Goal: Information Seeking & Learning: Learn about a topic

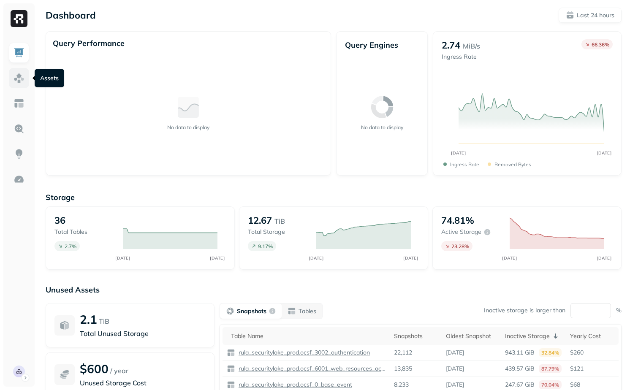
click at [10, 80] on link at bounding box center [19, 78] width 20 height 20
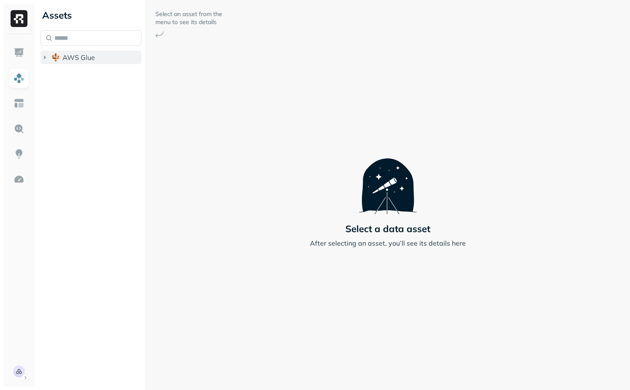
click at [78, 62] on button "AWS Glue" at bounding box center [91, 58] width 101 height 14
click at [78, 73] on span "rula_securitylake_prod" at bounding box center [106, 73] width 71 height 8
click at [89, 95] on button "Tables ( 36 )" at bounding box center [99, 90] width 85 height 14
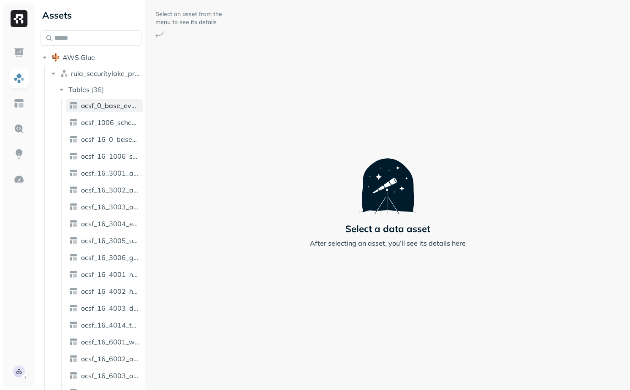
click at [106, 108] on span "ocsf_0_base_event" at bounding box center [110, 105] width 58 height 8
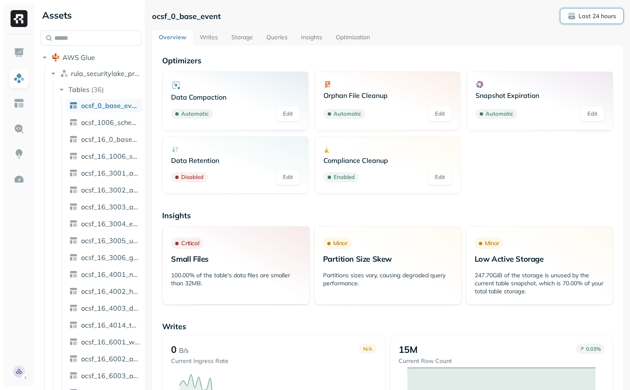
click at [592, 15] on p "Last 24 hours" at bounding box center [598, 16] width 38 height 8
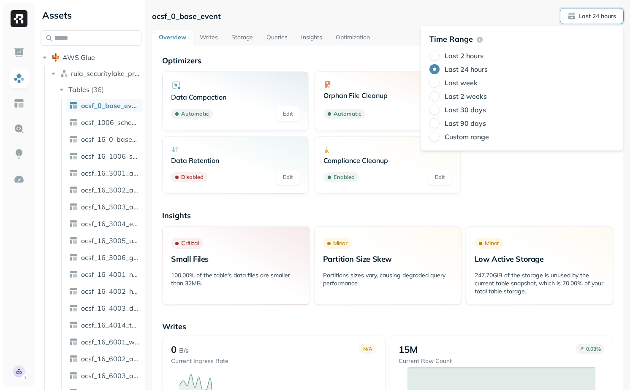
click at [466, 89] on div "Last 2 hours Last 24 hours Last week Last 2 weeks Last 30 days Last 90 days Cus…" at bounding box center [522, 96] width 185 height 91
click at [466, 85] on label "Last week" at bounding box center [461, 83] width 33 height 8
click at [440, 85] on button "Last week" at bounding box center [435, 83] width 10 height 10
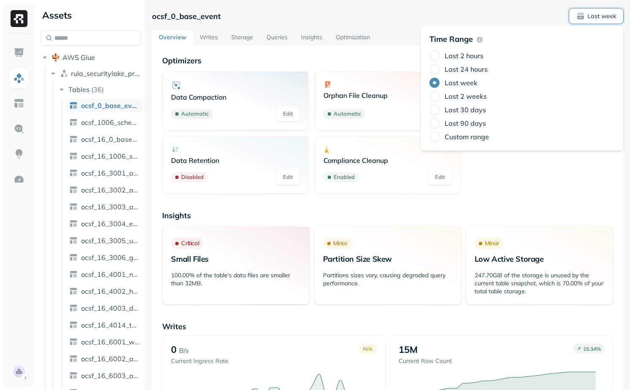
click at [352, 59] on p "Optimizers" at bounding box center [387, 61] width 451 height 10
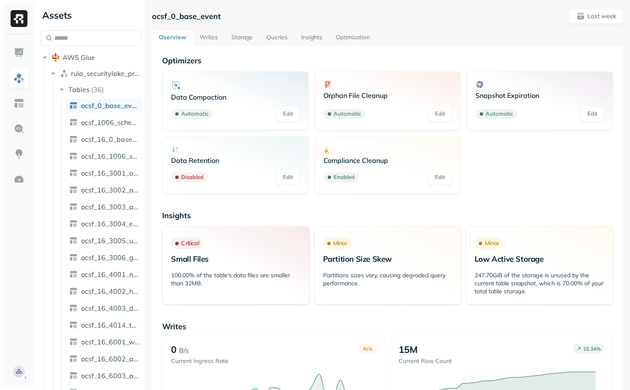
click at [242, 42] on link "Storage" at bounding box center [242, 37] width 35 height 15
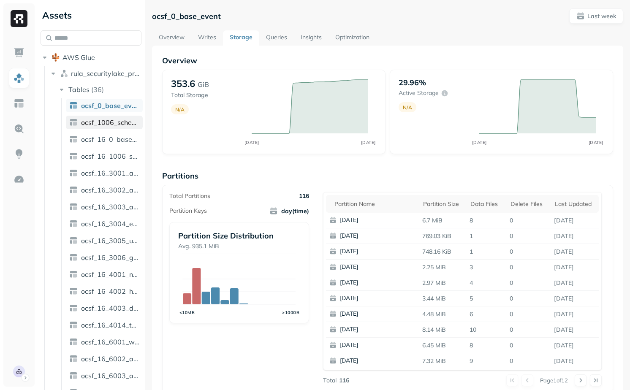
click at [115, 127] on link "ocsf_1006_scheduled_job_activity" at bounding box center [104, 123] width 77 height 14
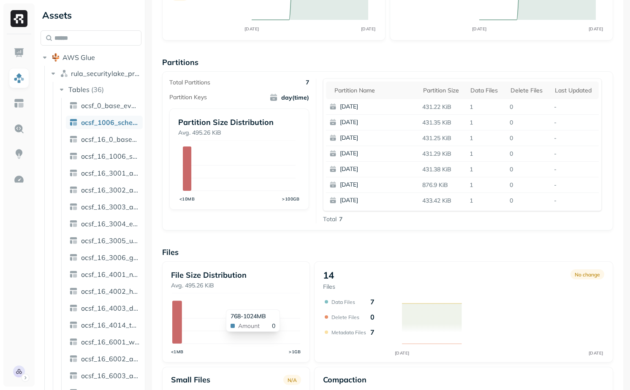
scroll to position [206, 0]
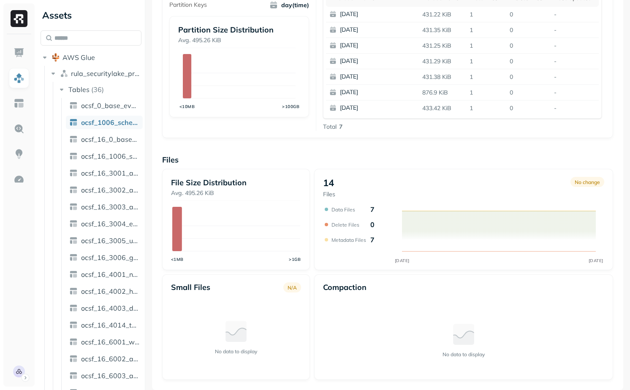
click at [104, 139] on span "ocsf_16_0_base_event" at bounding box center [110, 139] width 58 height 8
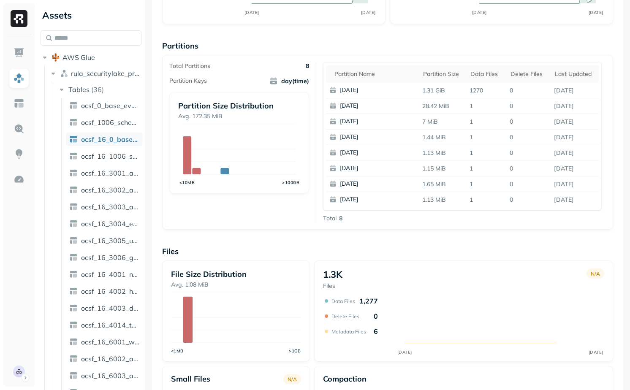
scroll to position [222, 0]
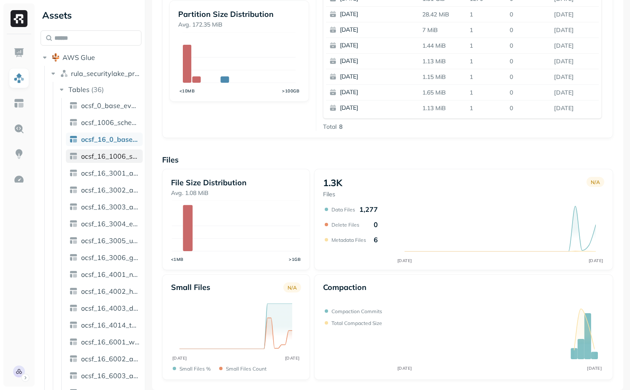
click at [113, 156] on span "ocsf_16_1006_scheduled_job_activity" at bounding box center [110, 156] width 58 height 8
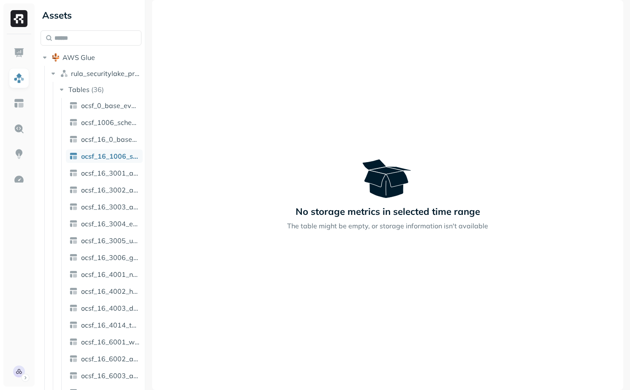
scroll to position [321, 0]
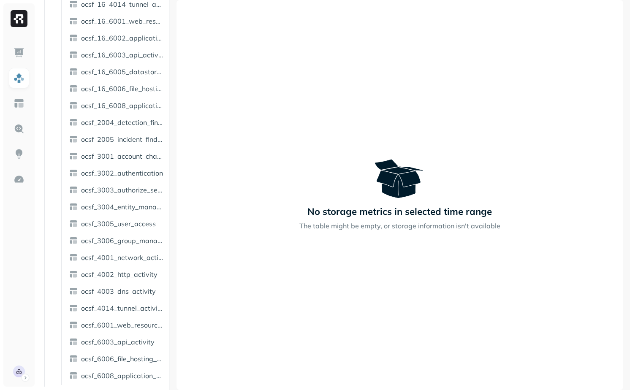
click at [245, 161] on div "Assets AWS Glue rula_securitylake_prod Tables ( 36 ) ocsf_0_base_event ocsf_100…" at bounding box center [333, 195] width 593 height 390
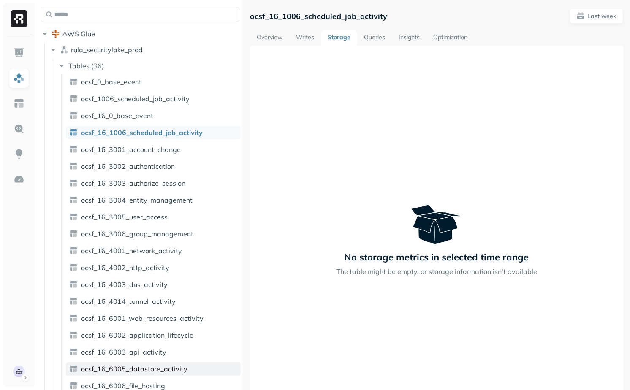
scroll to position [0, 0]
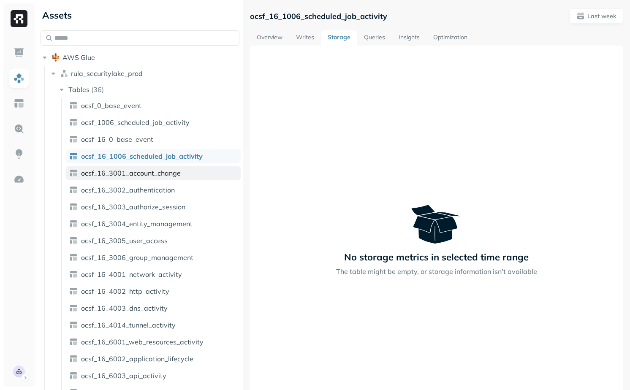
click at [147, 174] on span "ocsf_16_3001_account_change" at bounding box center [131, 173] width 100 height 8
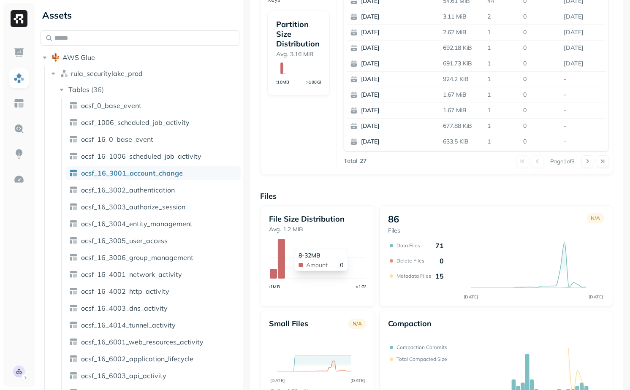
scroll to position [244, 0]
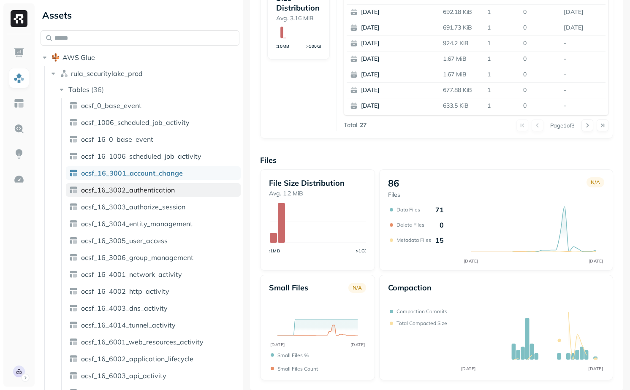
click at [177, 193] on link "ocsf_16_3002_authentication" at bounding box center [153, 190] width 175 height 14
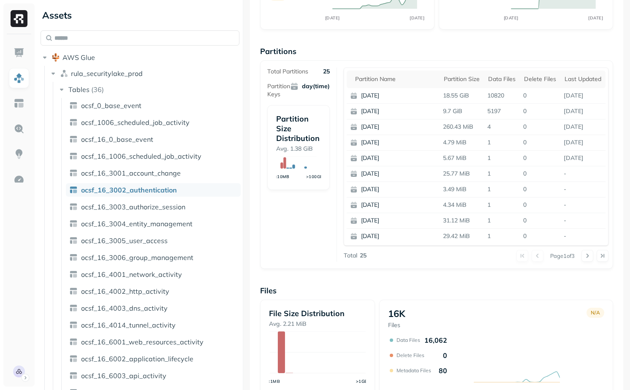
scroll to position [244, 0]
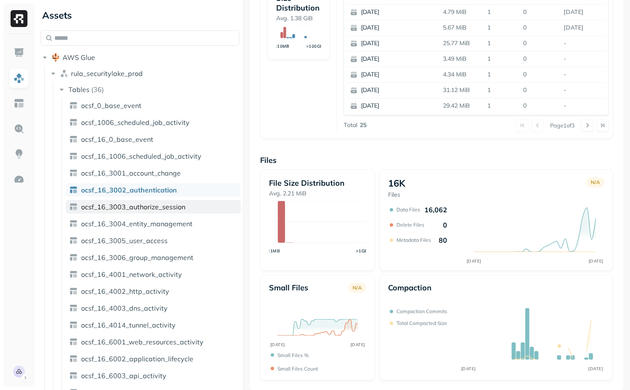
click at [180, 205] on span "ocsf_16_3003_authorize_session" at bounding box center [133, 207] width 104 height 8
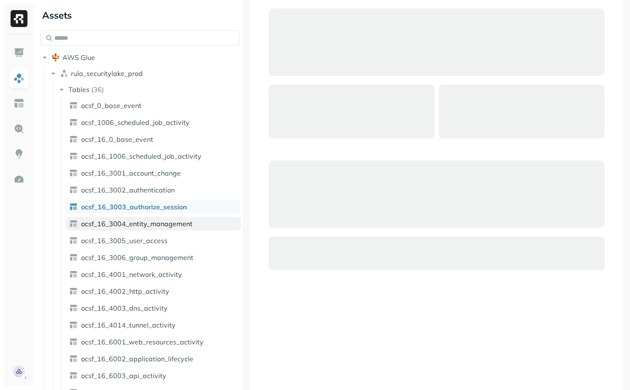
scroll to position [46, 0]
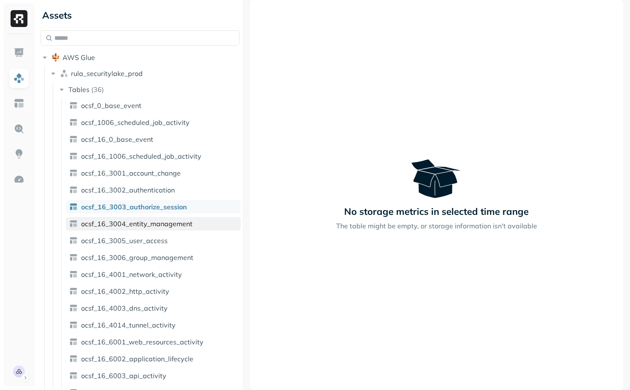
click at [178, 226] on span "ocsf_16_3004_entity_management" at bounding box center [137, 224] width 112 height 8
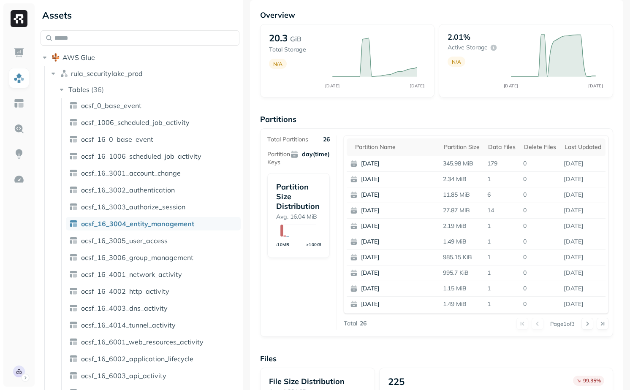
scroll to position [244, 0]
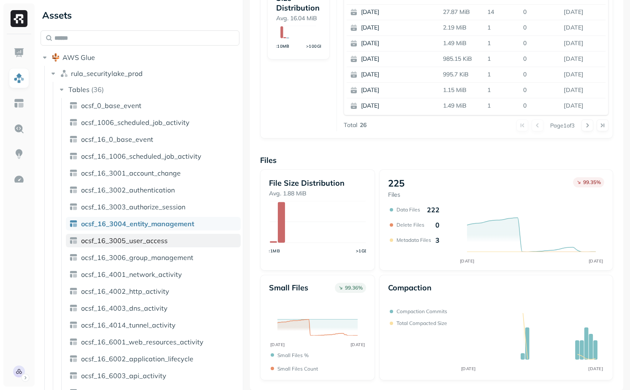
click at [182, 240] on link "ocsf_16_3005_user_access" at bounding box center [153, 241] width 175 height 14
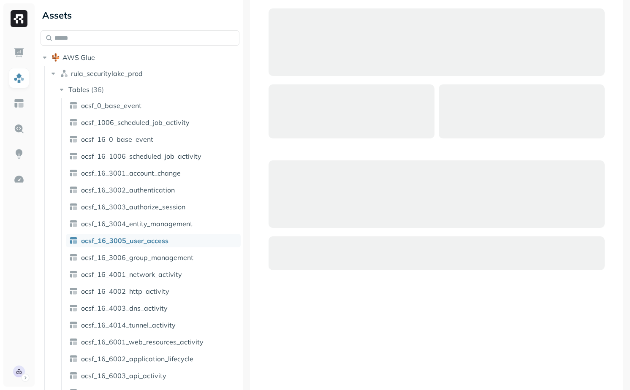
scroll to position [46, 0]
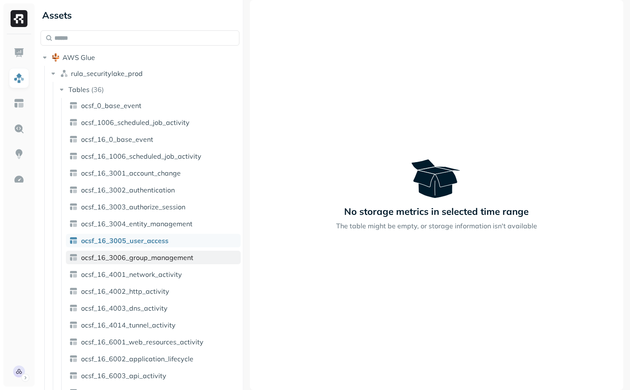
click at [188, 259] on span "ocsf_16_3006_group_management" at bounding box center [137, 258] width 112 height 8
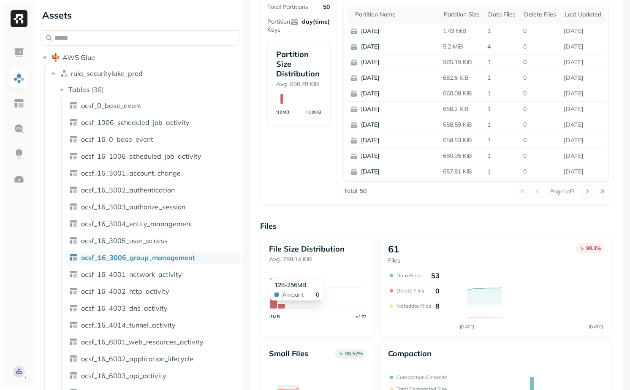
scroll to position [244, 0]
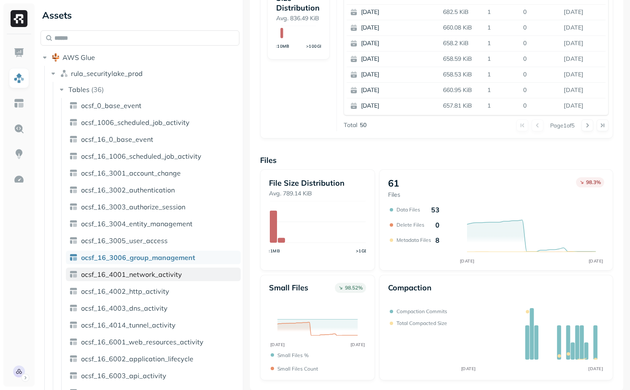
click at [169, 269] on link "ocsf_16_4001_network_activity" at bounding box center [153, 275] width 175 height 14
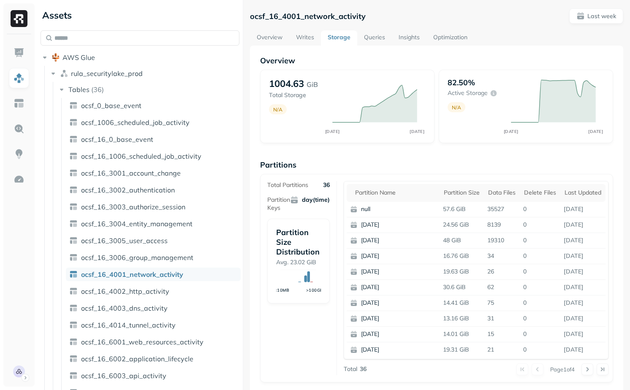
click at [307, 17] on p "ocsf_16_4001_network_activity" at bounding box center [308, 16] width 116 height 10
copy p "ocsf_16_4001_network_activity"
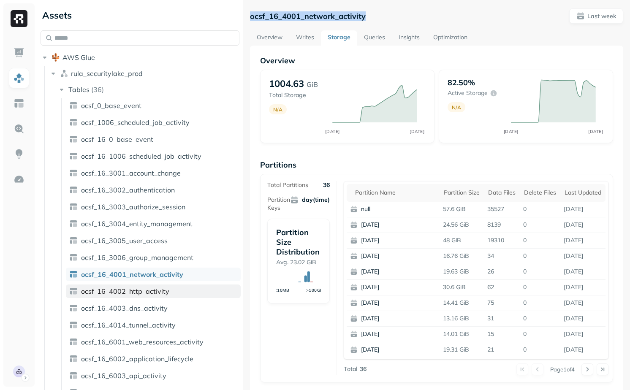
click at [188, 295] on link "ocsf_16_4002_http_activity" at bounding box center [153, 292] width 175 height 14
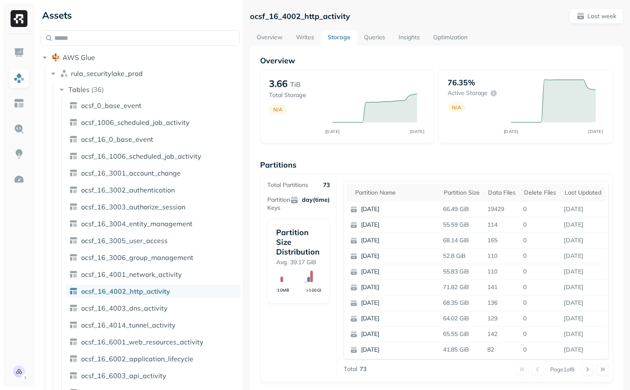
click at [318, 14] on p "ocsf_16_4002_http_activity" at bounding box center [300, 16] width 100 height 10
copy p "ocsf_16_4002_http_activity"
click at [310, 34] on link "Writes" at bounding box center [305, 37] width 32 height 15
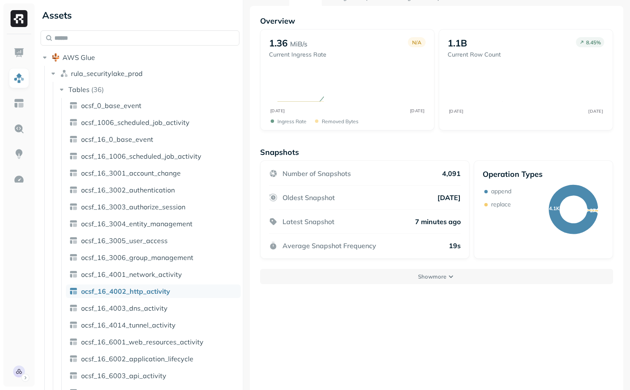
scroll to position [46, 0]
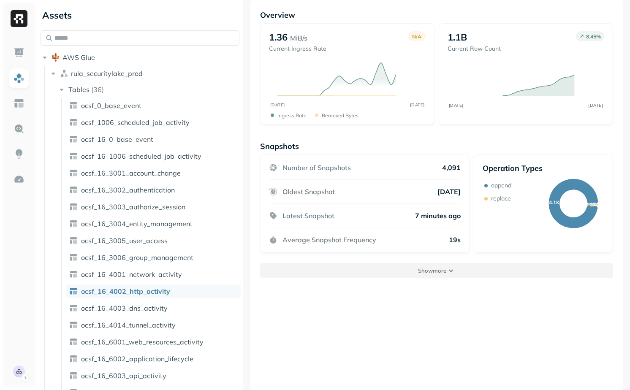
click at [370, 267] on button "Show more" at bounding box center [436, 270] width 353 height 15
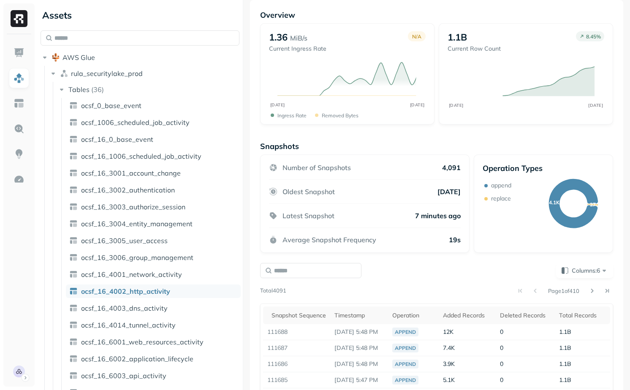
scroll to position [174, 0]
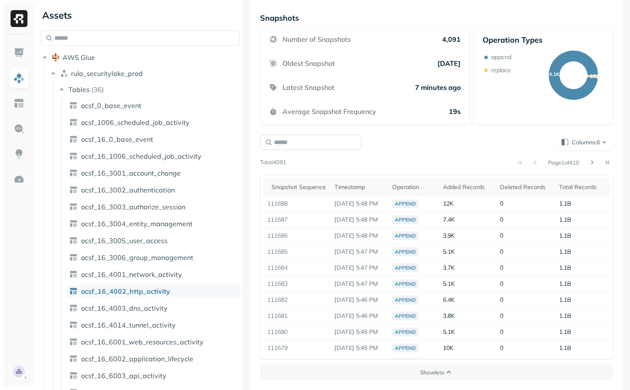
click at [282, 142] on input "text" at bounding box center [310, 142] width 101 height 15
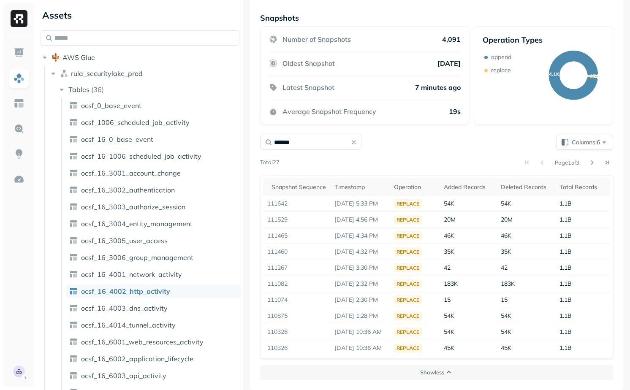
type input "*******"
click at [592, 140] on span "Columns: 6" at bounding box center [590, 142] width 37 height 8
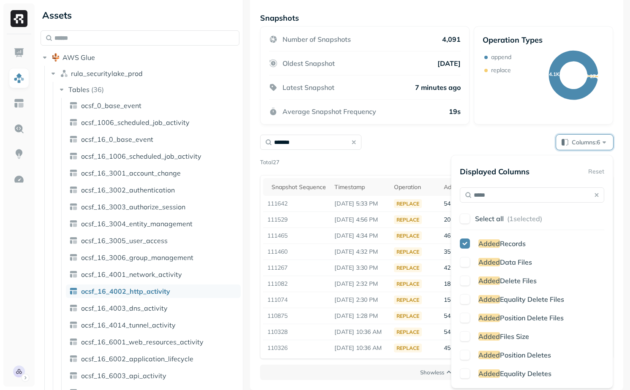
click at [518, 341] on span "Files Size" at bounding box center [514, 337] width 29 height 8
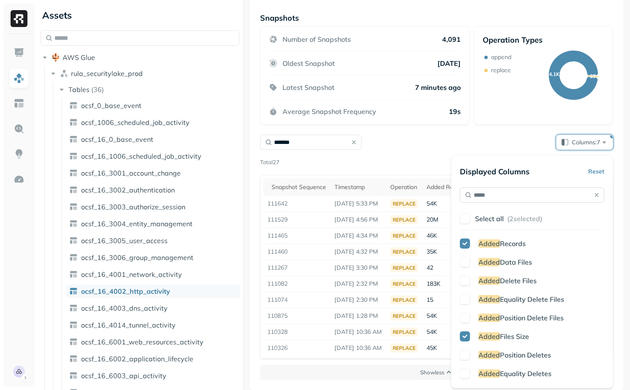
click at [521, 195] on input "*****" at bounding box center [532, 195] width 145 height 15
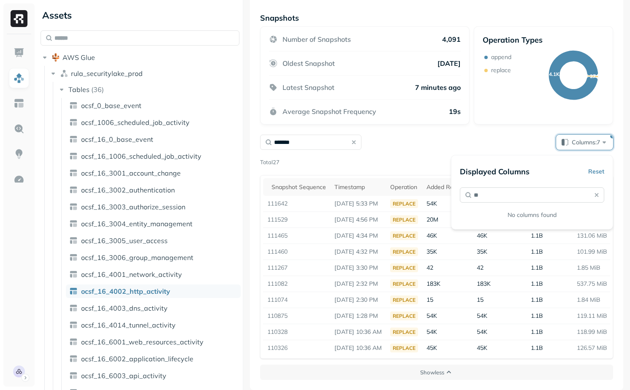
type input "*"
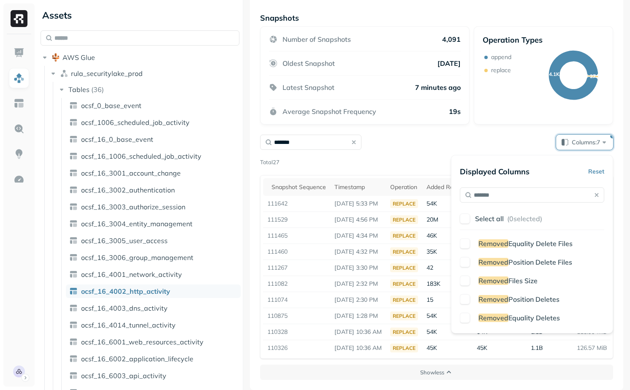
type input "*******"
click at [517, 276] on p "Removed Files Size" at bounding box center [508, 281] width 59 height 10
click at [479, 114] on div "Operation Types append replace 4.1K 27" at bounding box center [543, 75] width 139 height 98
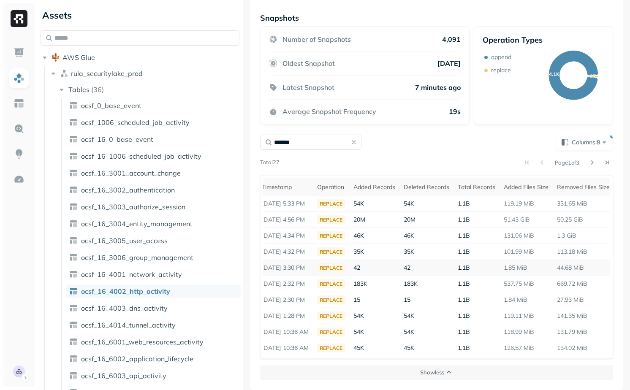
scroll to position [0, 94]
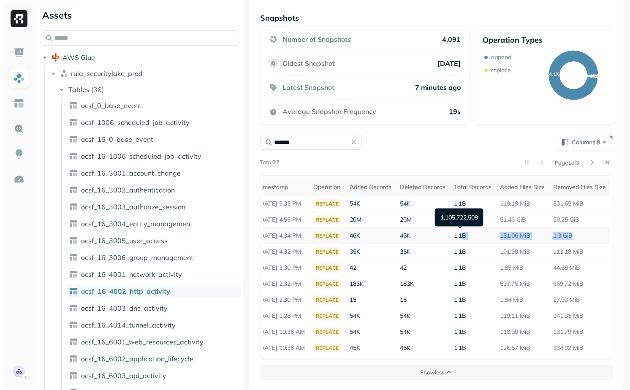
drag, startPoint x: 582, startPoint y: 238, endPoint x: 461, endPoint y: 237, distance: 121.7
click at [461, 237] on tr "111465 [DATE] 4:34 PM replace 46K 46K 1.1B 131.06 MiB 1.3 GiB" at bounding box center [398, 236] width 424 height 16
click at [555, 262] on td "44.68 MiB" at bounding box center [579, 268] width 61 height 16
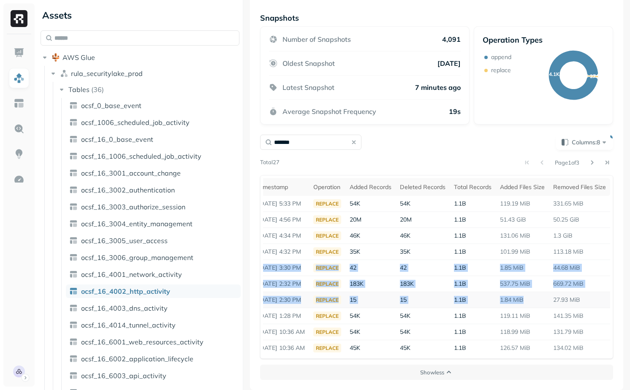
drag, startPoint x: 585, startPoint y: 251, endPoint x: 529, endPoint y: 299, distance: 73.8
click at [529, 299] on tbody "111642 [DATE] 5:33 PM replace 54K 54K 1.1B 119.19 MiB 331.65 MiB 111529 [DATE] …" at bounding box center [398, 276] width 424 height 160
click at [529, 299] on td "1.84 MiB" at bounding box center [522, 300] width 53 height 16
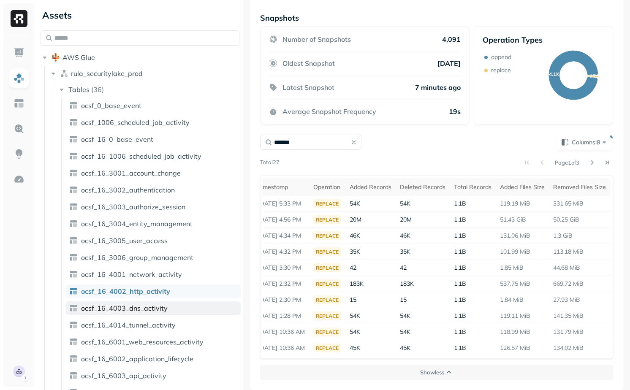
click at [189, 306] on link "ocsf_16_4003_dns_activity" at bounding box center [153, 309] width 175 height 14
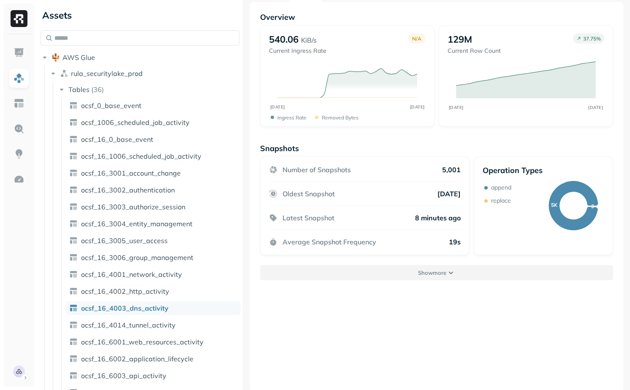
click at [380, 275] on button "Show more" at bounding box center [436, 272] width 353 height 15
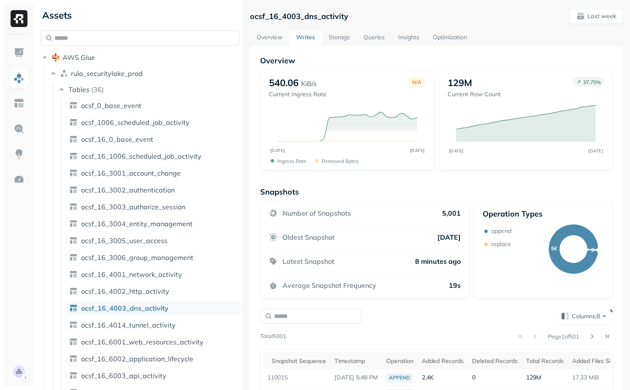
click at [342, 38] on link "Storage" at bounding box center [339, 37] width 35 height 15
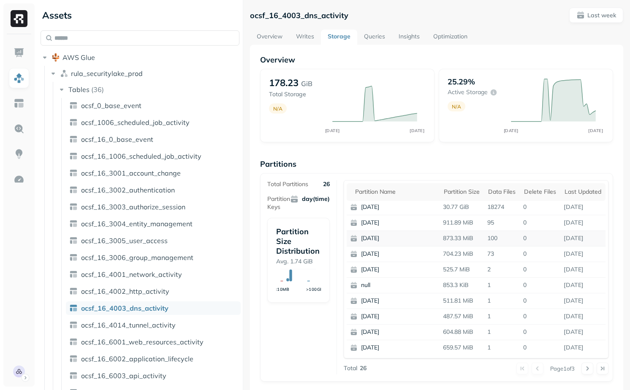
scroll to position [244, 0]
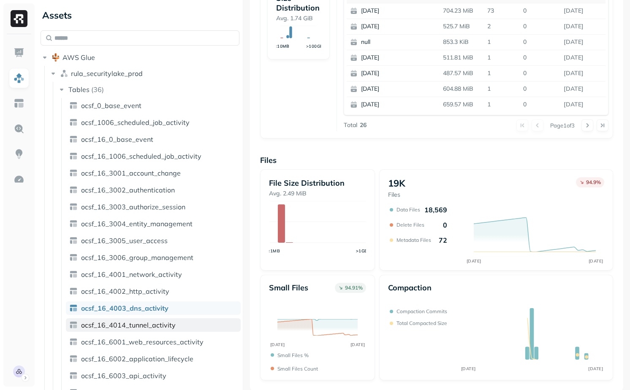
click at [181, 329] on link "ocsf_16_4014_tunnel_activity" at bounding box center [153, 326] width 175 height 14
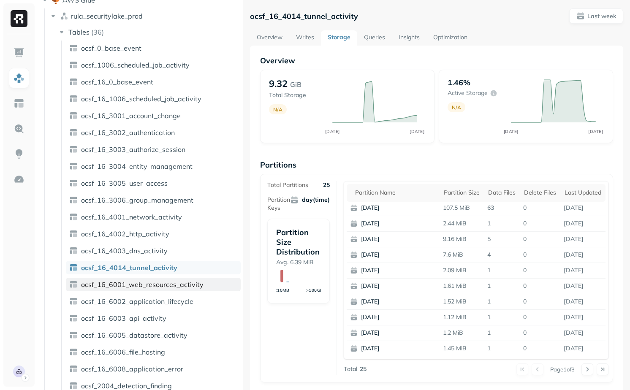
click at [171, 287] on span "ocsf_16_6001_web_resources_activity" at bounding box center [142, 285] width 123 height 8
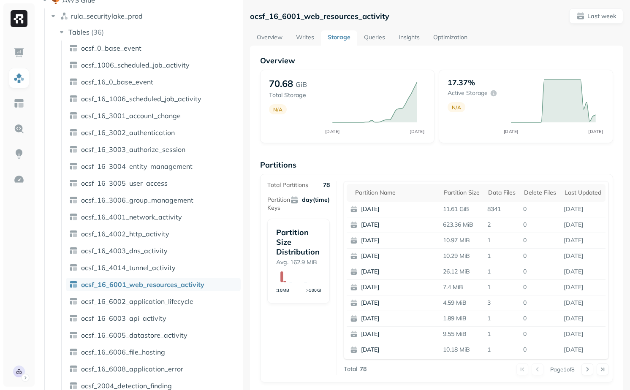
click at [175, 292] on ul "ocsf_0_base_event ocsf_1006_scheduled_job_activity ocsf_16_0_base_event ocsf_16…" at bounding box center [151, 345] width 180 height 608
click at [175, 303] on span "ocsf_16_6002_application_lifecycle" at bounding box center [137, 301] width 112 height 8
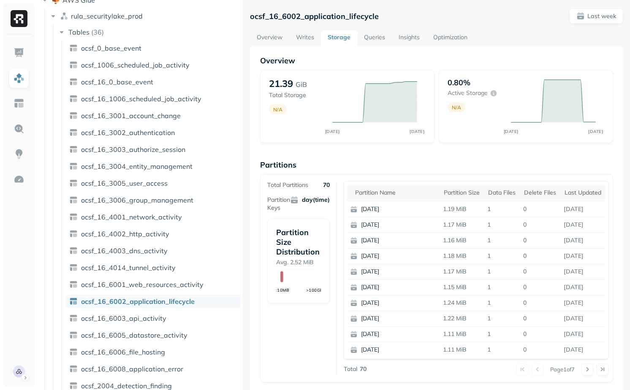
click at [320, 20] on p "ocsf_16_6002_application_lifecycle" at bounding box center [314, 16] width 129 height 10
copy p "ocsf_16_6002_application_lifecycle"
click at [398, 195] on div "Partition name" at bounding box center [395, 193] width 80 height 8
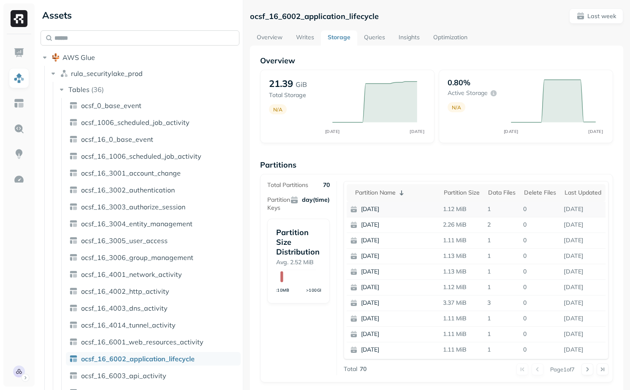
click at [132, 44] on input "text" at bounding box center [140, 37] width 199 height 15
paste input "**********"
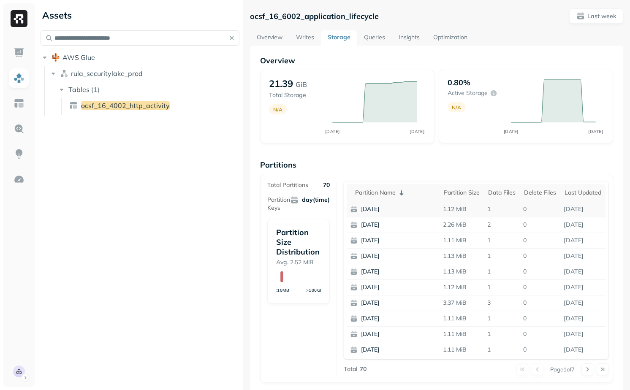
type input "**********"
click at [114, 113] on ul "ocsf_16_4002_http_activity" at bounding box center [151, 106] width 180 height 17
click at [117, 107] on span "ocsf_16_4002_http_activity" at bounding box center [125, 105] width 89 height 8
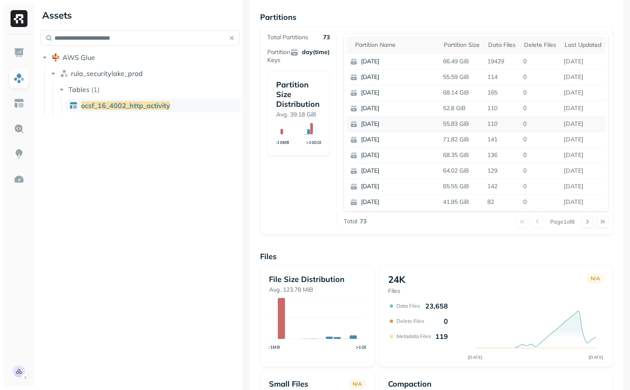
scroll to position [1, 0]
click at [591, 223] on button at bounding box center [588, 222] width 12 height 12
click at [591, 225] on button at bounding box center [588, 222] width 12 height 12
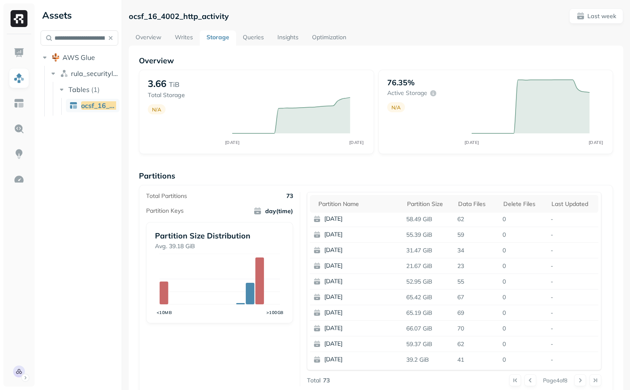
click at [90, 269] on div "**********" at bounding box center [333, 195] width 593 height 390
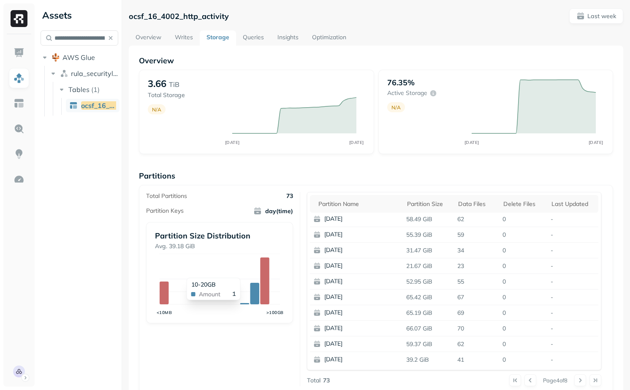
scroll to position [256, 0]
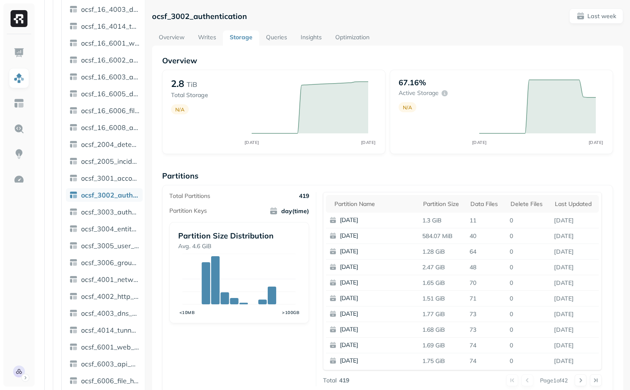
click at [216, 35] on link "Writes" at bounding box center [207, 37] width 32 height 15
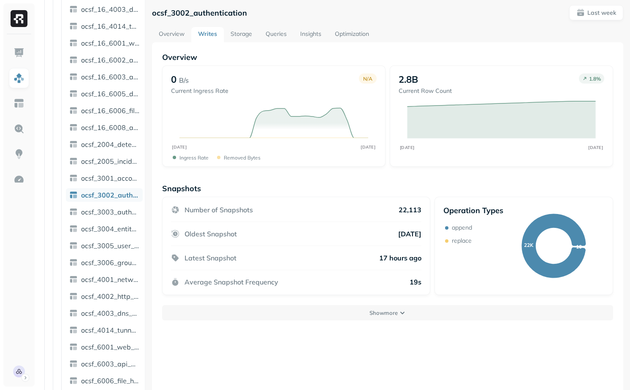
scroll to position [46, 0]
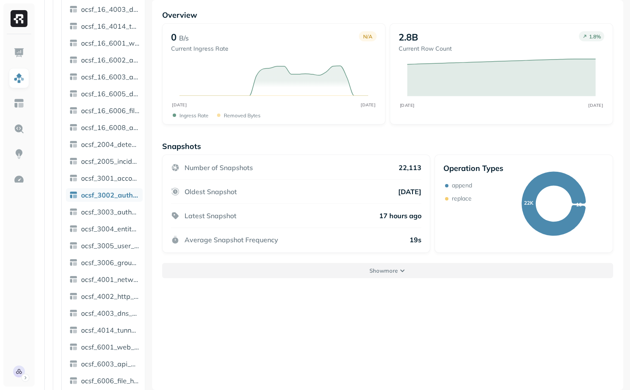
click at [306, 272] on button "Show more" at bounding box center [387, 270] width 451 height 15
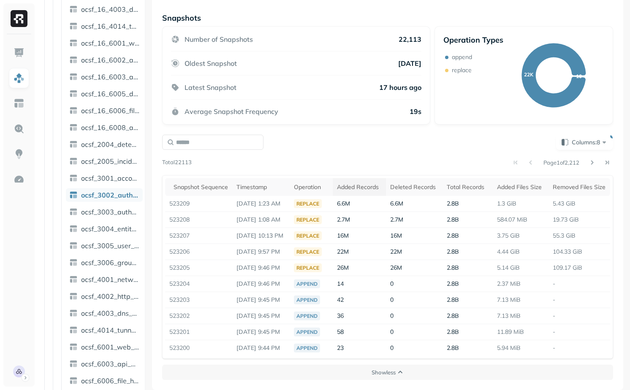
scroll to position [0, 0]
